Goal: Go to known website: Access a specific website the user already knows

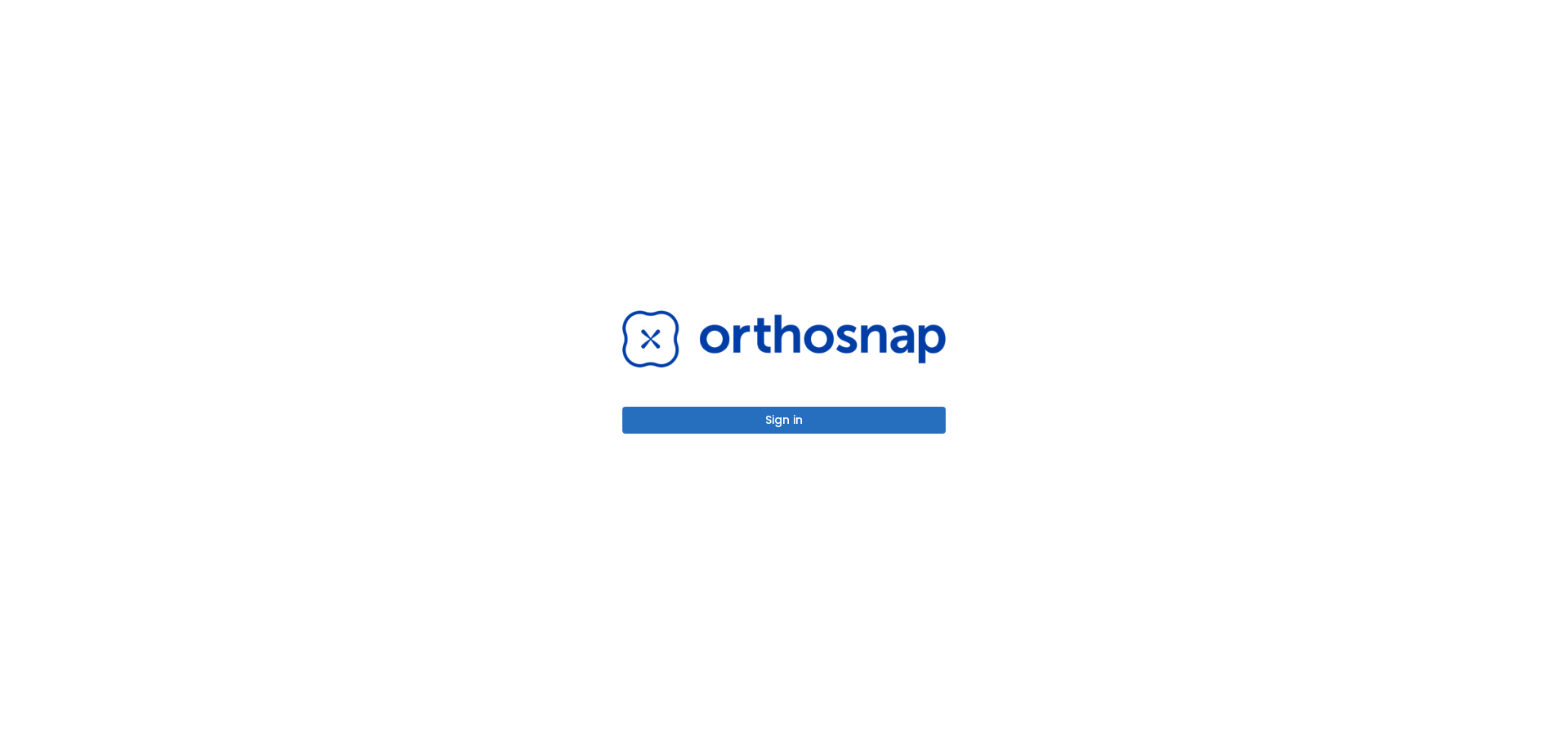
click at [794, 436] on div "Sign in" at bounding box center [784, 372] width 362 height 744
click at [796, 418] on button "Sign in" at bounding box center [784, 420] width 324 height 27
